Goal: Check status: Check status

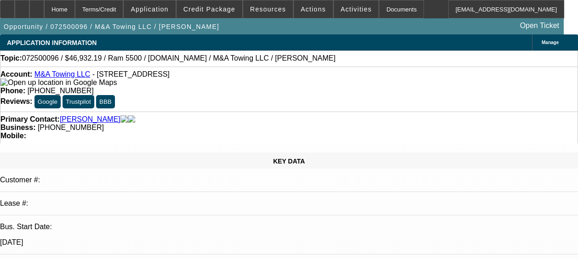
select select "0"
select select "6"
select select "0"
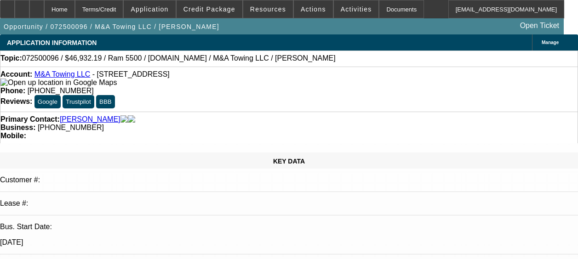
select select "2"
select select "0"
select select "6"
select select "0"
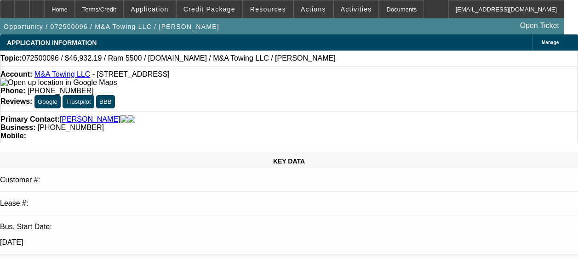
select select "2"
select select "0"
select select "6"
select select "0"
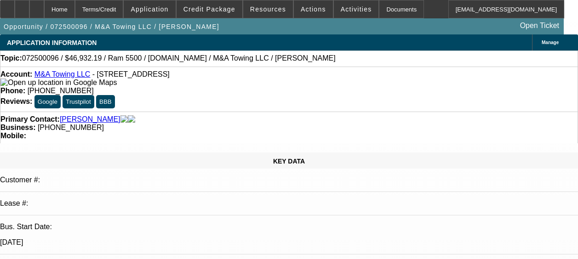
select select "2"
select select "0"
select select "6"
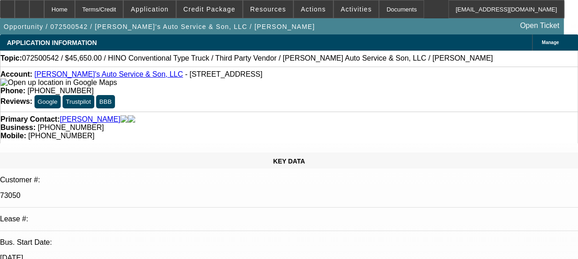
select select "0"
select select "0.1"
select select "0"
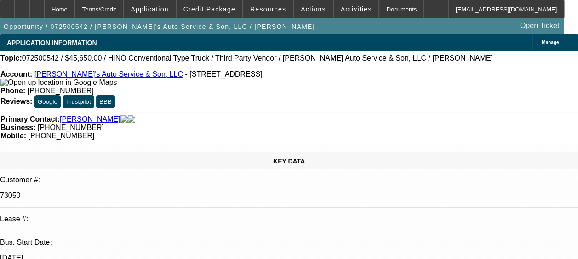
select select "0"
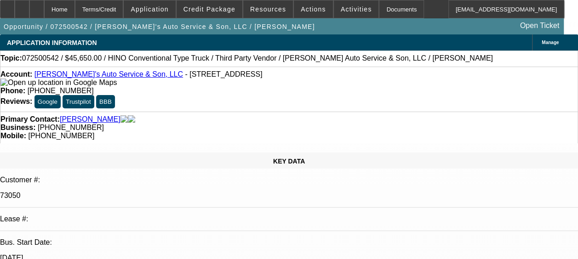
select select "0"
select select "0.1"
select select "1"
select select "4"
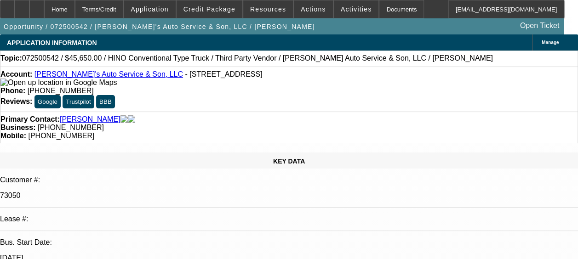
select select "1"
select select "6"
select select "1"
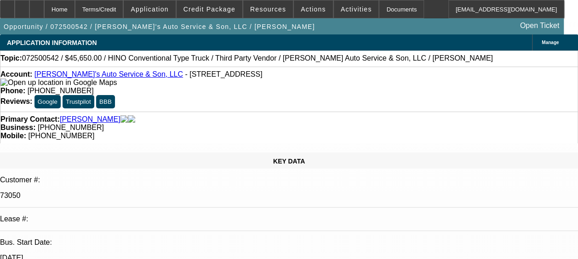
select select "6"
select select "1"
select select "4"
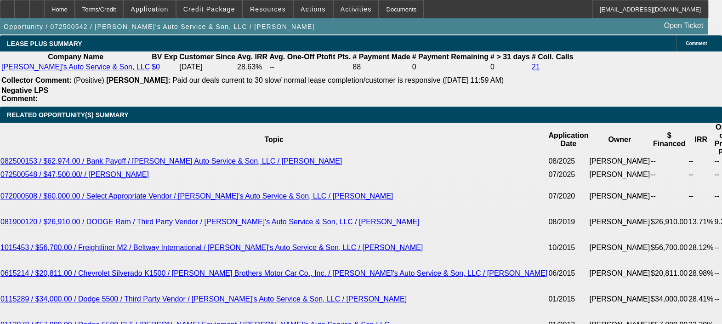
scroll to position [1557, 0]
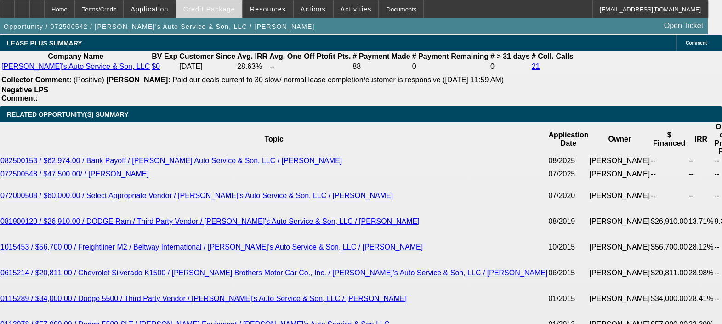
click at [196, 7] on span "Credit Package" at bounding box center [209, 9] width 52 height 7
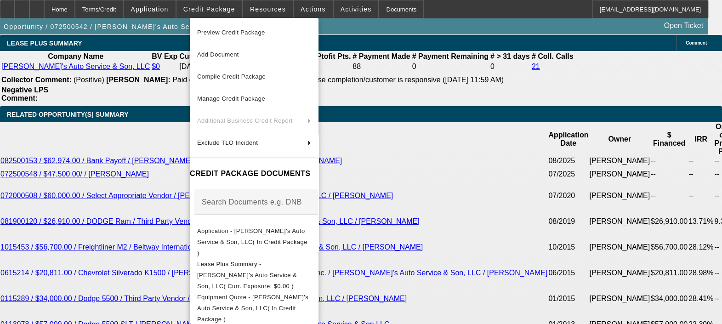
scroll to position [75, 0]
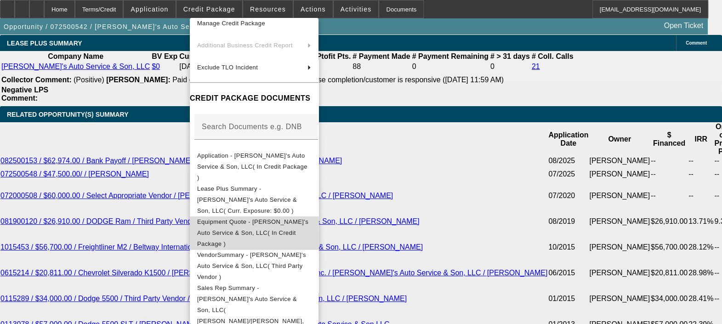
click at [288, 217] on button "Equipment Quote - Hank's Auto Service & Son, LLC( In Credit Package )" at bounding box center [254, 233] width 129 height 33
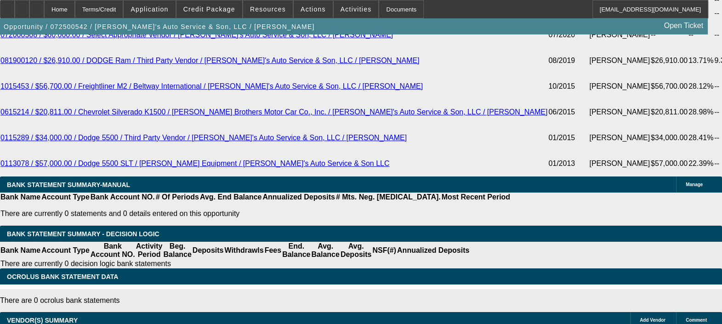
scroll to position [1716, 0]
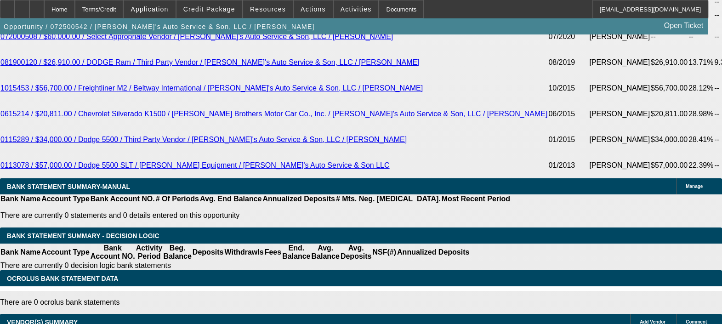
click at [478, 97] on div "APPLICATION INFORMATION Manage Topic: 072500542 / $45,650.00 / HINO Conventiona…" at bounding box center [361, 3] width 722 height 3370
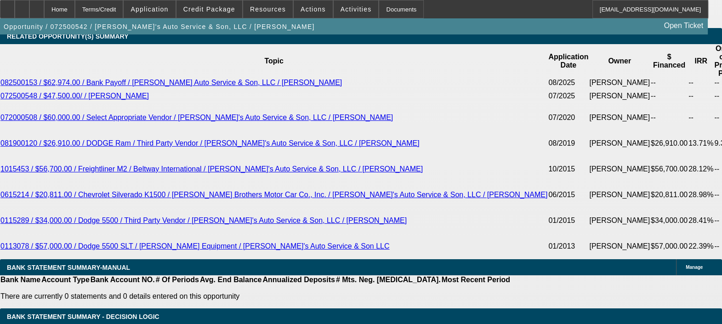
scroll to position [1634, 0]
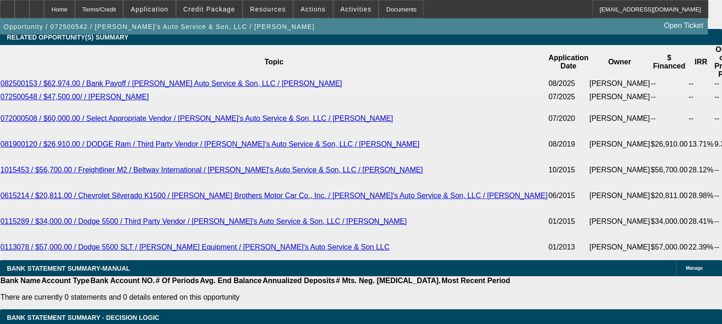
drag, startPoint x: 160, startPoint y: 127, endPoint x: 148, endPoint y: 107, distance: 23.3
drag, startPoint x: 148, startPoint y: 107, endPoint x: 120, endPoint y: 128, distance: 35.4
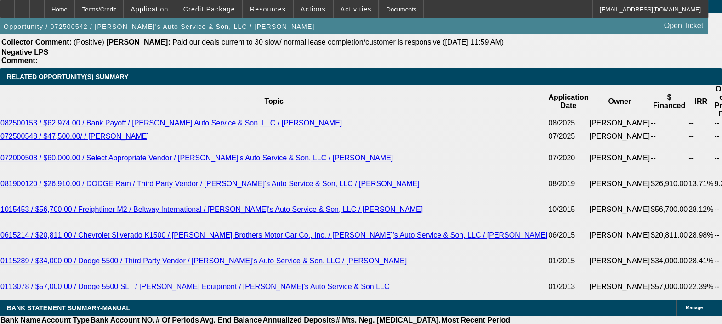
scroll to position [1595, 0]
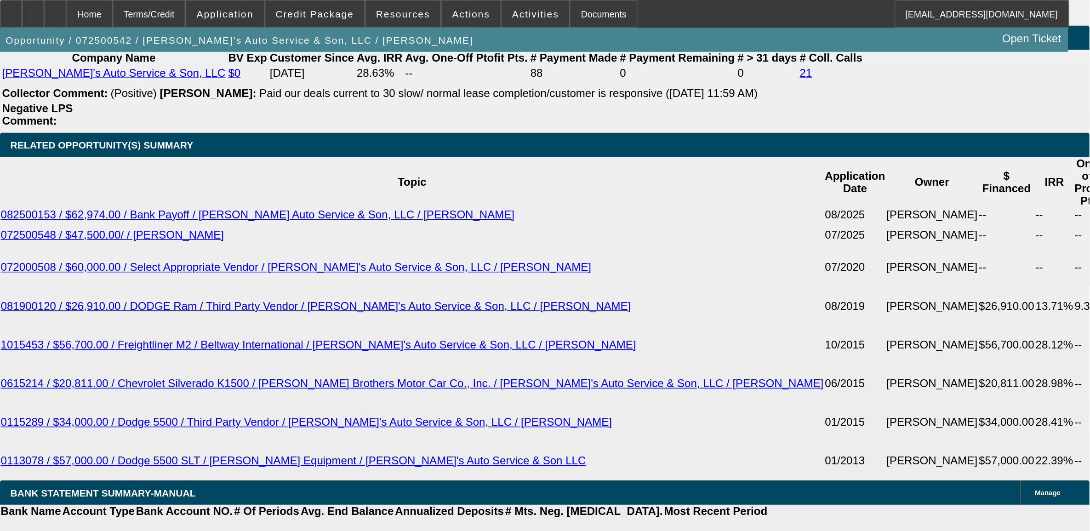
scroll to position [1431, 0]
